Goal: Information Seeking & Learning: Learn about a topic

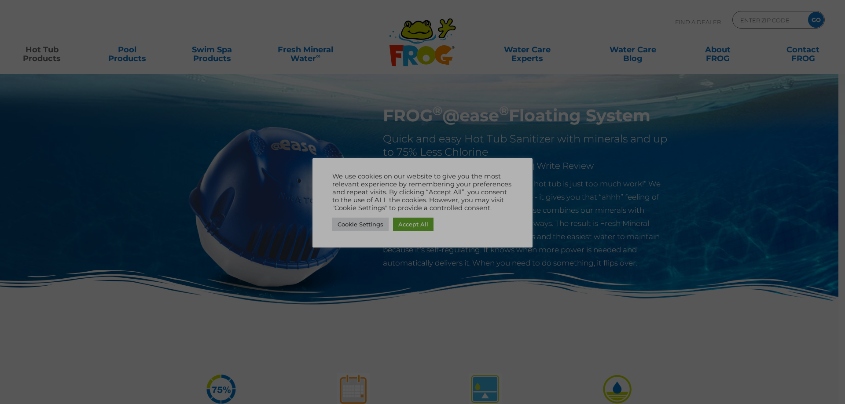
click at [409, 225] on img at bounding box center [422, 202] width 323 height 237
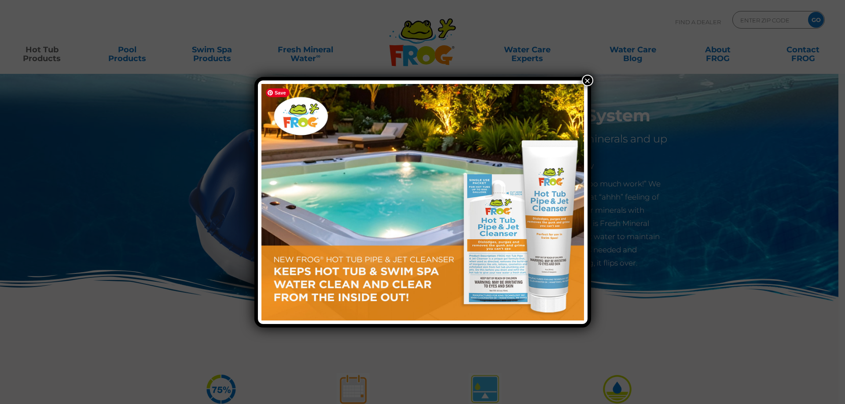
click at [589, 77] on button "×" at bounding box center [587, 80] width 11 height 11
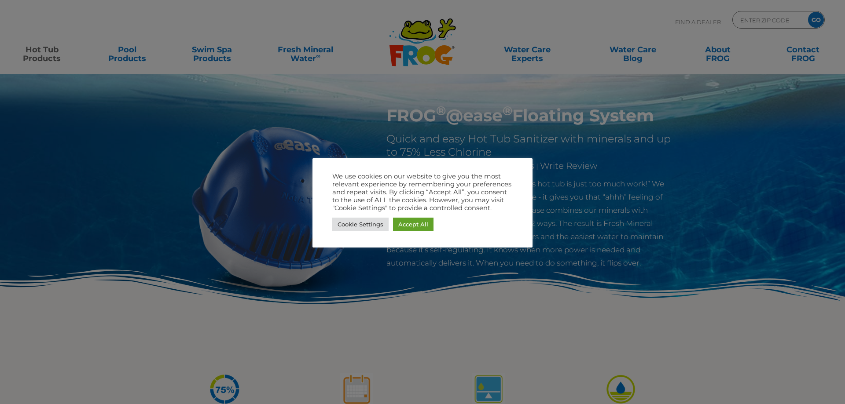
click at [421, 224] on link "Accept All" at bounding box center [413, 225] width 40 height 14
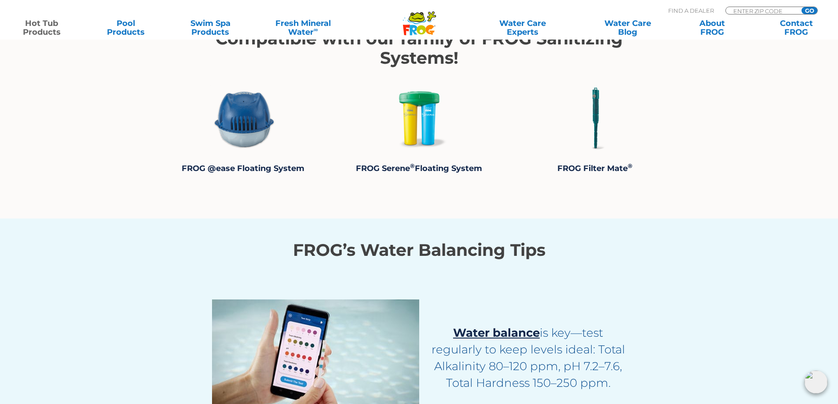
scroll to position [1716, 0]
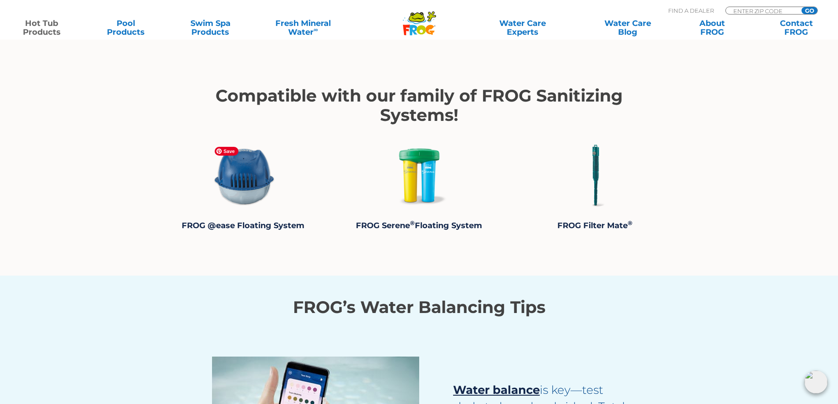
click at [258, 168] on img at bounding box center [243, 176] width 66 height 66
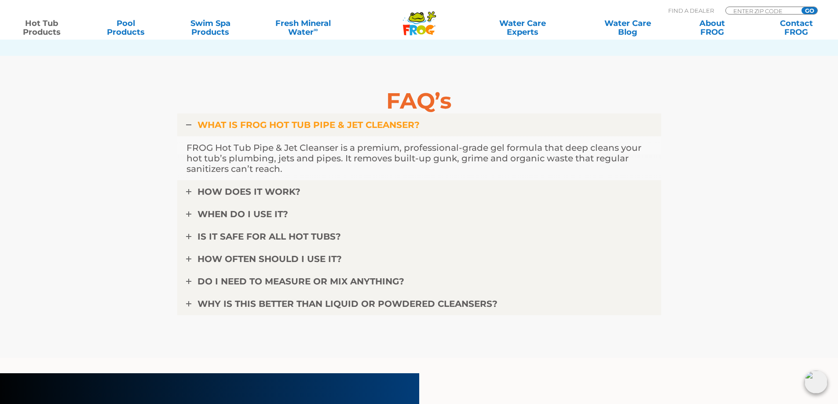
scroll to position [2904, 0]
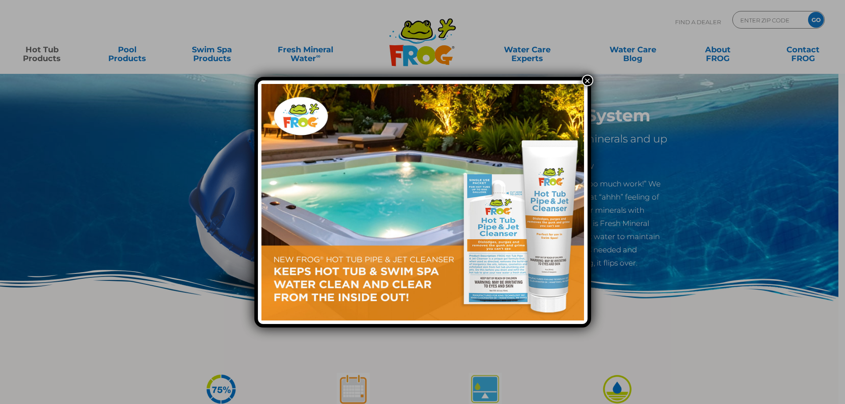
click at [586, 79] on button "×" at bounding box center [587, 80] width 11 height 11
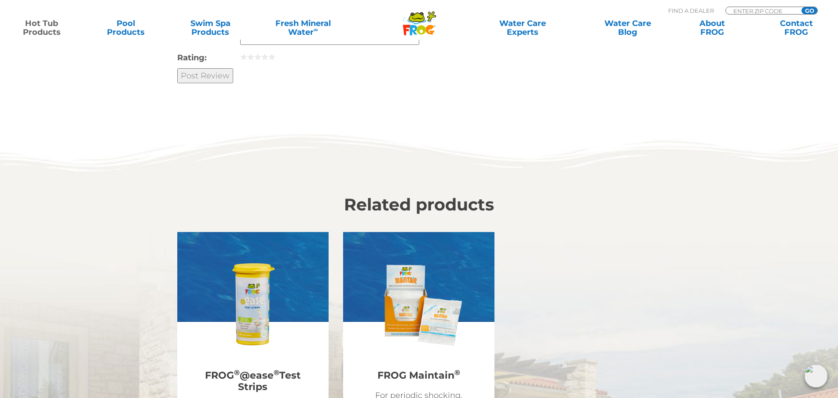
scroll to position [2420, 0]
